Goal: Task Accomplishment & Management: Manage account settings

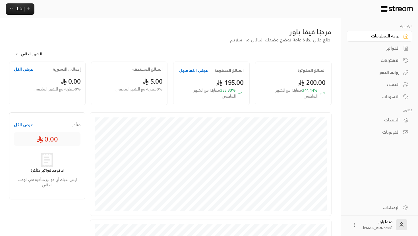
click at [392, 63] on div "الاشتراكات" at bounding box center [376, 61] width 46 height 6
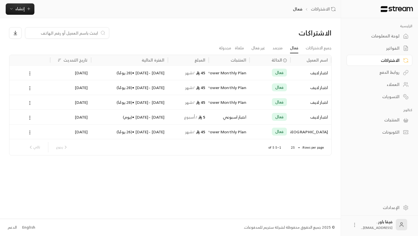
click at [396, 120] on div "المنتجات" at bounding box center [376, 120] width 46 height 6
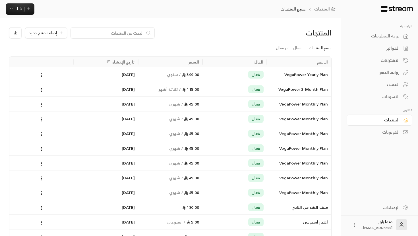
click at [392, 63] on div "الاشتراكات" at bounding box center [376, 61] width 46 height 6
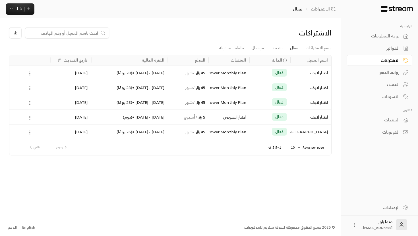
click at [392, 51] on div "الفواتير" at bounding box center [376, 48] width 46 height 6
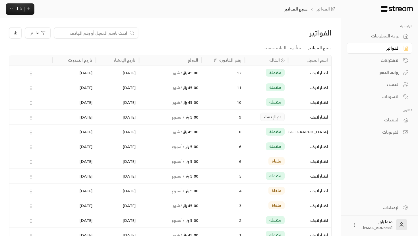
click at [391, 36] on div "لوحة المعلومات" at bounding box center [376, 36] width 46 height 6
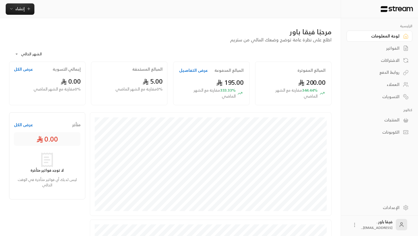
click at [399, 98] on link "التسويات" at bounding box center [379, 96] width 66 height 11
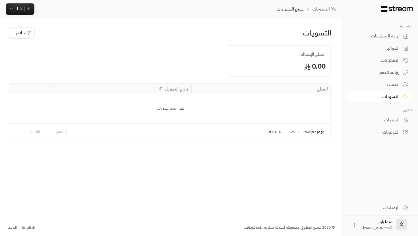
click at [389, 204] on link "الإعدادات" at bounding box center [379, 207] width 66 height 11
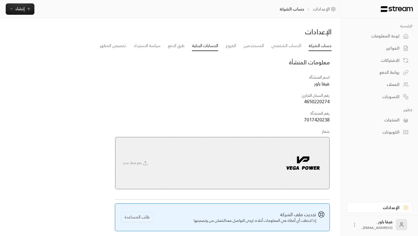
click at [216, 48] on link "الحسابات البنكية" at bounding box center [205, 46] width 26 height 10
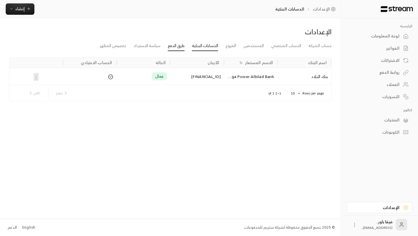
click at [183, 46] on link "طرق الدفع" at bounding box center [176, 46] width 17 height 10
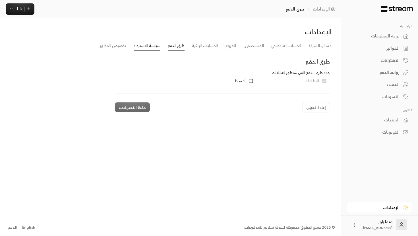
click at [157, 44] on link "سياسة الاسترداد" at bounding box center [147, 46] width 27 height 10
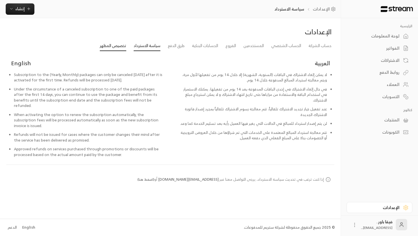
click at [120, 45] on link "تخصيص المظهر" at bounding box center [113, 46] width 26 height 10
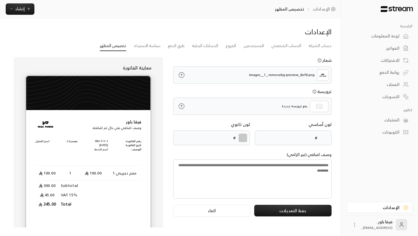
type input "******"
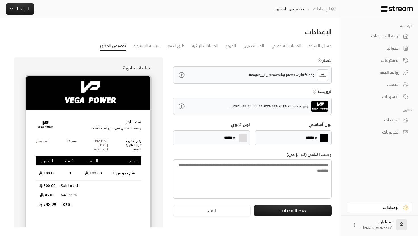
click at [402, 37] on link "لوحة المعلومات" at bounding box center [379, 36] width 66 height 11
